Goal: Task Accomplishment & Management: Use online tool/utility

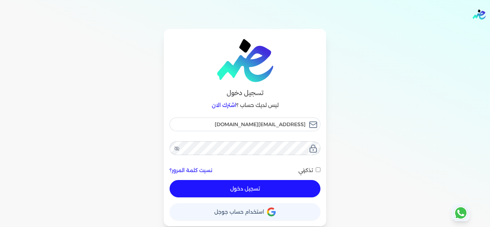
click at [288, 186] on button "تسجيل دخول" at bounding box center [245, 188] width 151 height 17
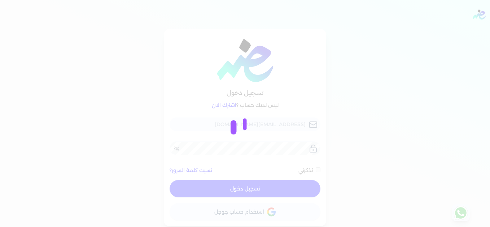
checkbox input "false"
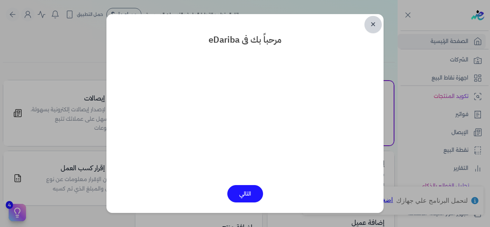
click at [370, 23] on link "✕" at bounding box center [373, 24] width 17 height 17
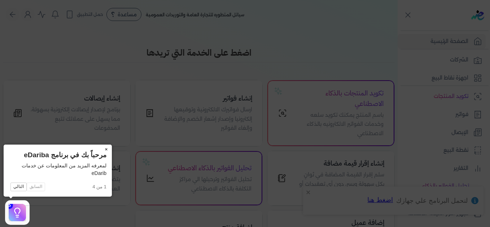
click at [106, 148] on button "×" at bounding box center [106, 149] width 12 height 10
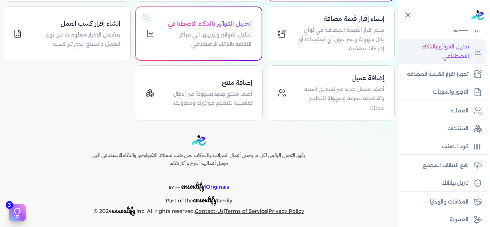
scroll to position [144, 0]
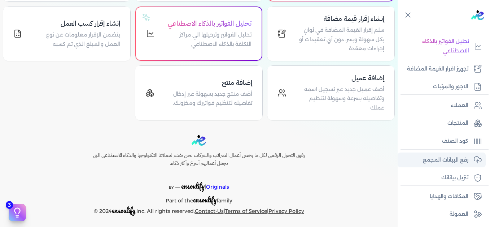
click at [441, 160] on p "رفع البيانات المجمع" at bounding box center [445, 159] width 45 height 9
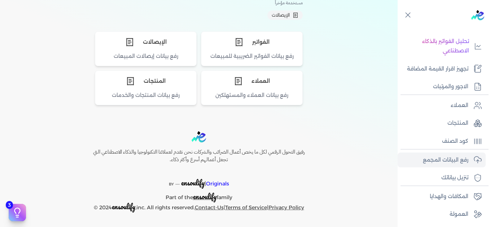
scroll to position [72, 0]
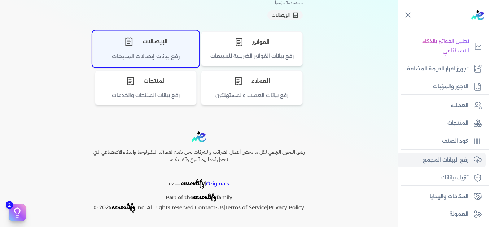
click at [136, 47] on div "الإيصالات" at bounding box center [146, 42] width 106 height 22
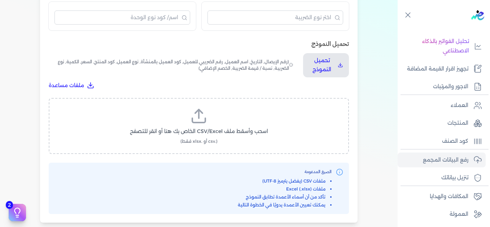
scroll to position [235, 0]
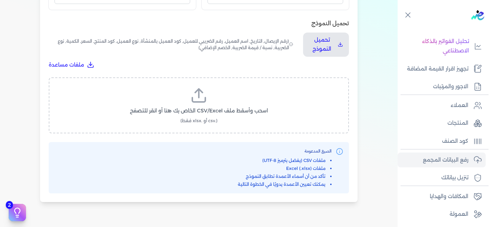
click at [202, 99] on icon at bounding box center [198, 95] width 17 height 17
click at [0, 0] on input "اسحب وأسقط ملف CSV/Excel الخاص بك هنا أو انقر للتصفح (.csv أو .xlsx فقط)" at bounding box center [0, 0] width 0 height 0
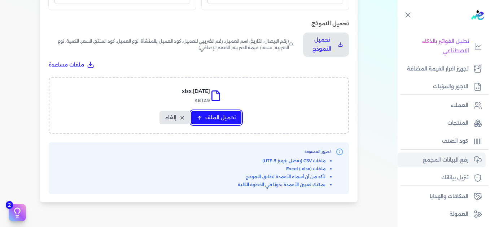
click at [227, 121] on span "تحميل الملف" at bounding box center [220, 118] width 30 height 8
select select "التاريخ"
select select "أسم العميل"
select select "نوع العميل"
select select "وصف البند"
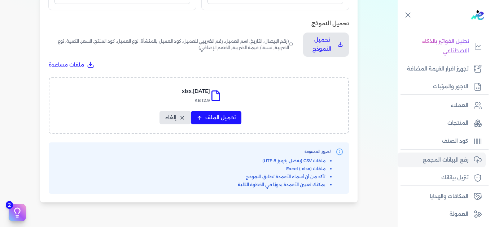
select select "السعر"
select select "الكمية"
select select "نوع الضريبة"
select select "نسبة / قيمة الضريبة"
select select "خصم اضافي"
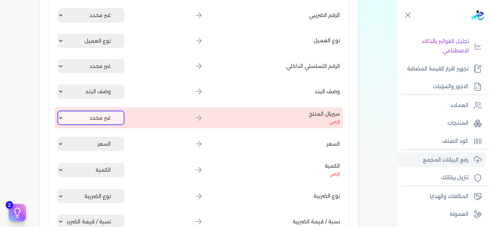
click at [112, 119] on select "غير محدد إيصال رقم التاريخ كود العميل بالمنشأة أسم العميل الرقم الضريبي للعميل …" at bounding box center [91, 118] width 66 height 14
select select "كود المنتج الداخلي"
click at [59, 111] on select "غير محدد إيصال رقم التاريخ كود العميل بالمنشأة أسم العميل الرقم الضريبي للعميل …" at bounding box center [91, 118] width 66 height 14
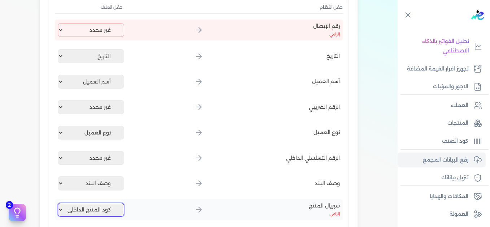
scroll to position [127, 0]
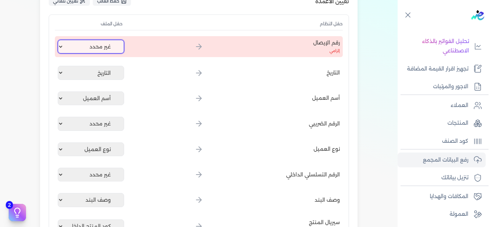
click at [112, 49] on select "غير محدد إيصال رقم التاريخ كود العميل بالمنشأة أسم العميل الرقم الضريبي للعميل …" at bounding box center [91, 47] width 66 height 14
select select "إيصال رقم"
click at [59, 40] on select "غير محدد إيصال رقم التاريخ كود العميل بالمنشأة أسم العميل الرقم الضريبي للعميل …" at bounding box center [91, 47] width 66 height 14
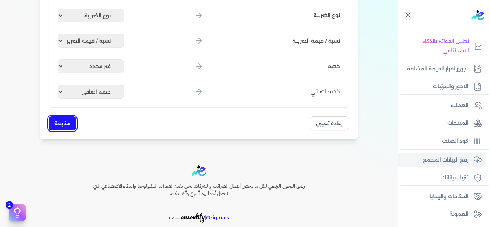
click at [61, 125] on button "متابعة" at bounding box center [62, 123] width 27 height 14
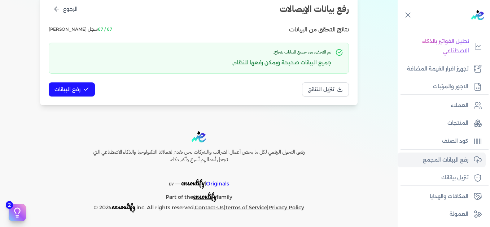
scroll to position [99, 0]
click at [79, 91] on span "رفع البيانات" at bounding box center [68, 90] width 26 height 8
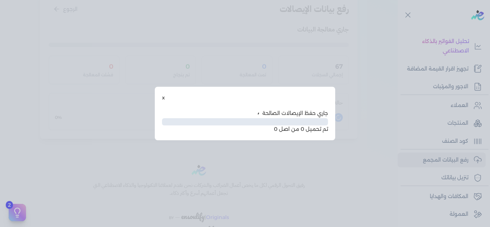
scroll to position [59, 0]
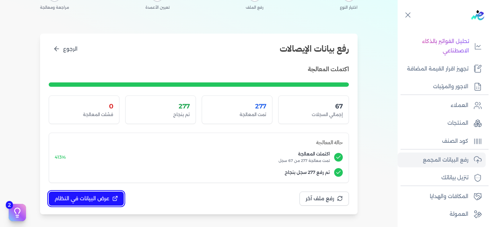
click at [92, 200] on span "عرض البيانات في النظام" at bounding box center [82, 199] width 55 height 8
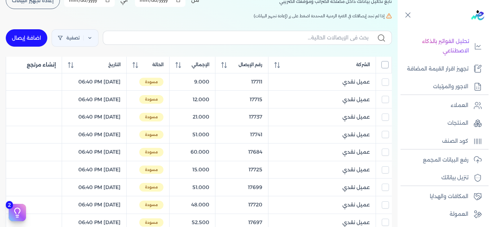
click at [385, 64] on input "All items unselected" at bounding box center [385, 64] width 7 height 7
checkbox input "true"
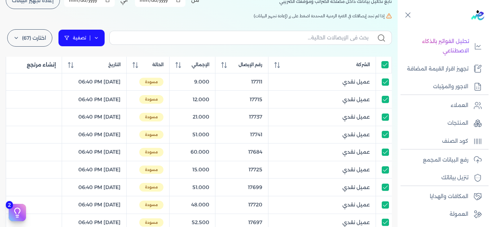
click at [96, 35] on link "تصفية" at bounding box center [81, 37] width 47 height 17
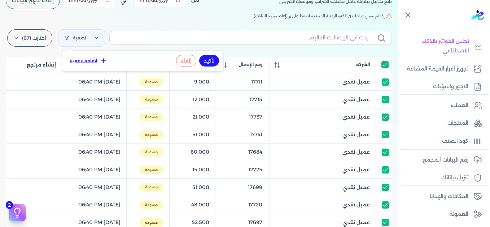
click at [95, 57] on button "اضافة تصفية" at bounding box center [89, 60] width 44 height 9
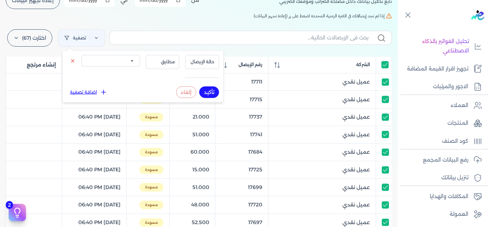
click at [128, 61] on select "الكل مقبولة غير مقبولة يتم مراجعتها ملغية مرفوضة مسودة" at bounding box center [111, 61] width 58 height 12
select select "draft"
click at [82, 55] on select "الكل مقبولة غير مقبولة يتم مراجعتها ملغية مرفوضة مسودة" at bounding box center [111, 61] width 58 height 12
drag, startPoint x: 208, startPoint y: 92, endPoint x: 148, endPoint y: 19, distance: 94.3
click at [208, 91] on button "تأكيد" at bounding box center [209, 92] width 20 height 12
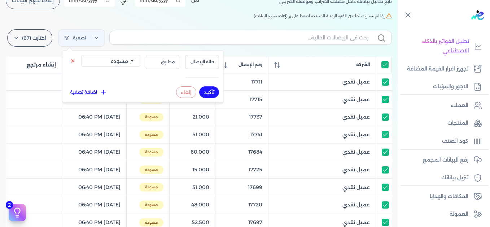
click at [147, 16] on h5 "إذا لم تجد إيصالاتك في الفترة الزمنية المحددة اضغط على زر (إعادة تجهيز البيانات)" at bounding box center [199, 16] width 386 height 6
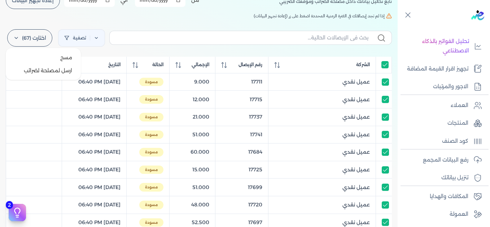
click at [33, 37] on label "اختارت (67)" at bounding box center [29, 37] width 45 height 17
click at [37, 69] on button "ارسل لمصلحة لضرائب" at bounding box center [43, 70] width 69 height 13
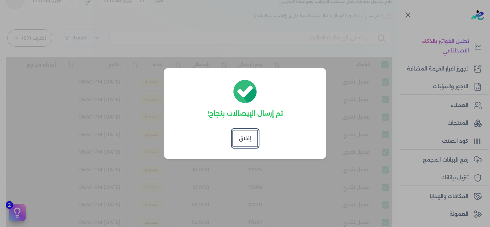
checkbox input "true"
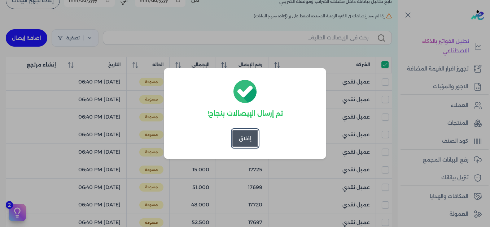
click at [241, 139] on button "إغلاق" at bounding box center [245, 138] width 26 height 17
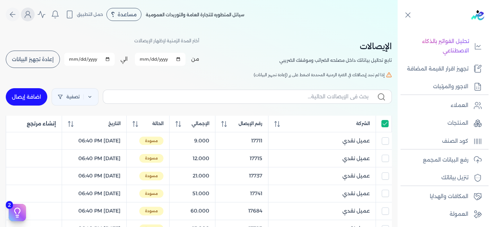
click at [25, 13] on button "Global" at bounding box center [28, 15] width 14 height 14
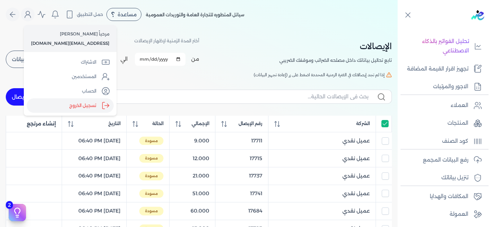
click at [78, 106] on label "تسجيل الخروج" at bounding box center [70, 105] width 87 height 14
click at [398, 29] on input "Close" at bounding box center [398, 29] width 0 height 0
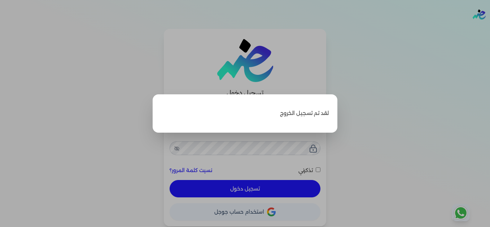
click at [385, 47] on label "Close" at bounding box center [245, 113] width 490 height 227
click at [490, 29] on input "Close" at bounding box center [490, 29] width 0 height 0
